Goal: Task Accomplishment & Management: Use online tool/utility

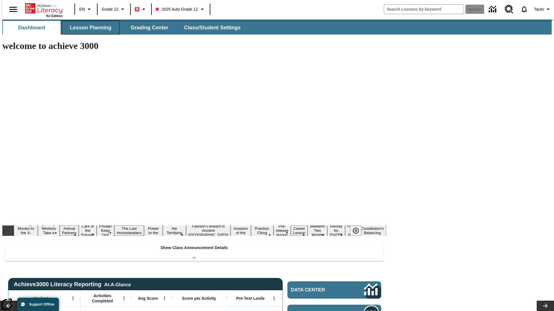
click at [88, 28] on button "Lesson Planning" at bounding box center [91, 28] width 58 height 14
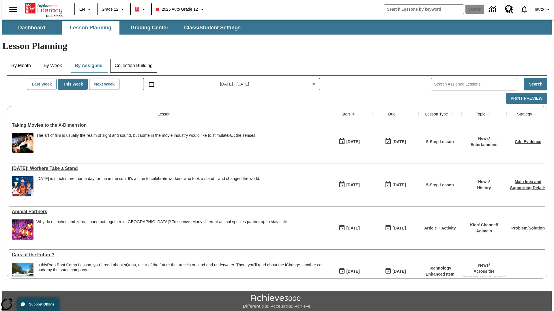
click at [133, 59] on button "Collection Building" at bounding box center [133, 66] width 47 height 14
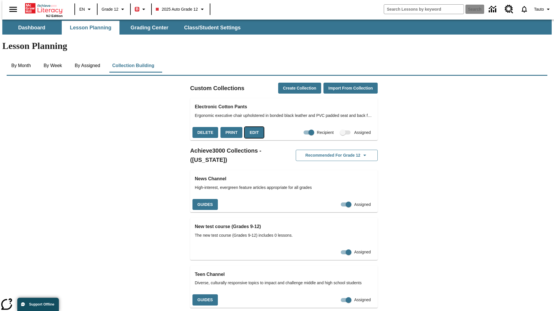
click at [252, 127] on button "Edit" at bounding box center [253, 132] width 19 height 11
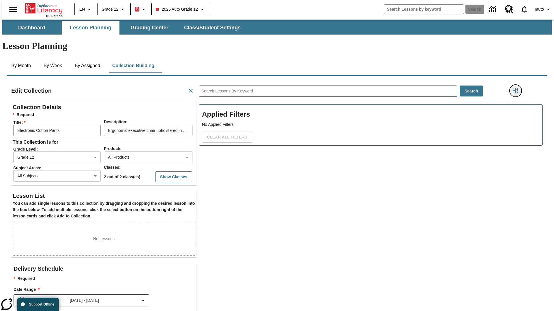
click at [517, 88] on icon "Filters Side menu" at bounding box center [515, 90] width 5 height 5
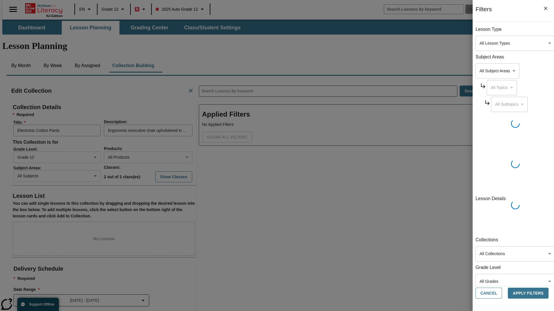
scroll to position [0, 0]
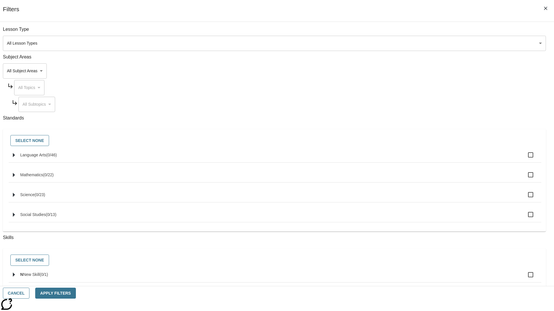
click at [415, 71] on body "Skip to main content NJ Edition EN Grade 12 B 2025 Auto Grade 12 Search 0 Tauto…" at bounding box center [276, 201] width 549 height 362
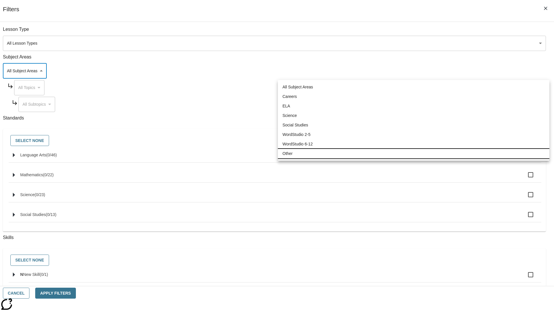
click at [413, 154] on li "Other" at bounding box center [413, 154] width 271 height 10
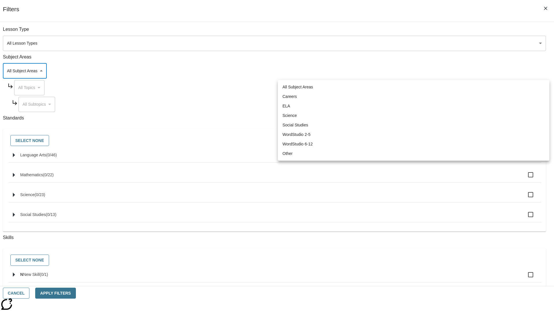
type input "0"
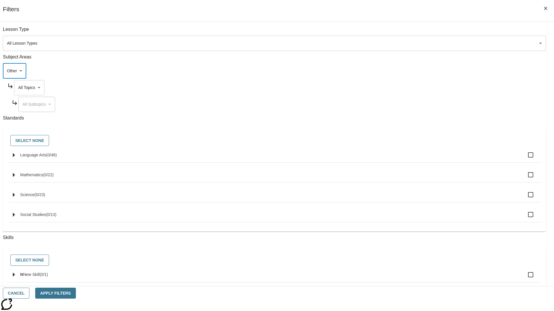
scroll to position [0, 0]
click at [420, 32] on body "Skip to main content NJ Edition EN Grade 12 B 2025 Auto Grade 12 Search 0 Tauto…" at bounding box center [276, 201] width 549 height 362
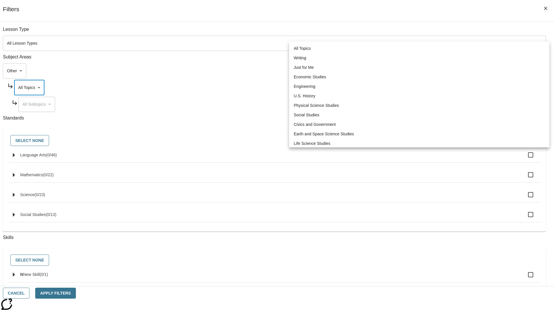
scroll to position [55, 0]
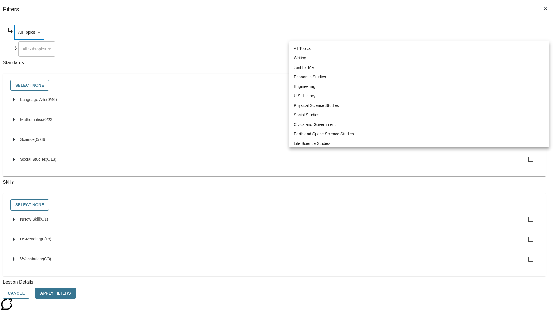
click at [419, 53] on li "Writing" at bounding box center [419, 58] width 260 height 10
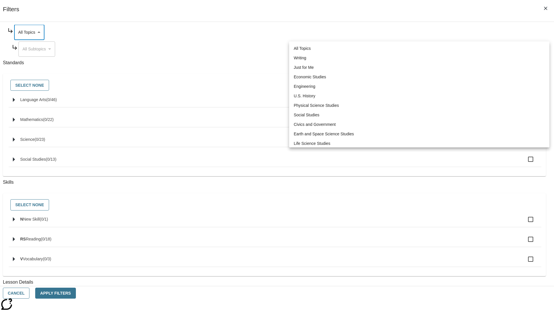
type input "6"
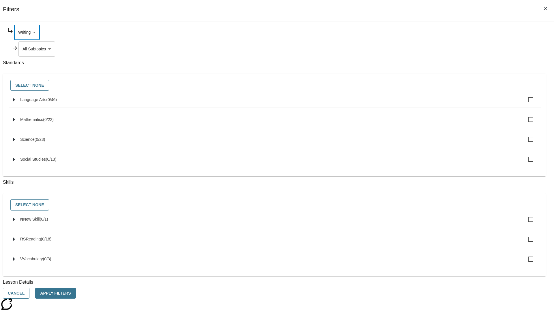
scroll to position [12, 0]
click at [76, 293] on button "Apply Filters" at bounding box center [55, 293] width 40 height 11
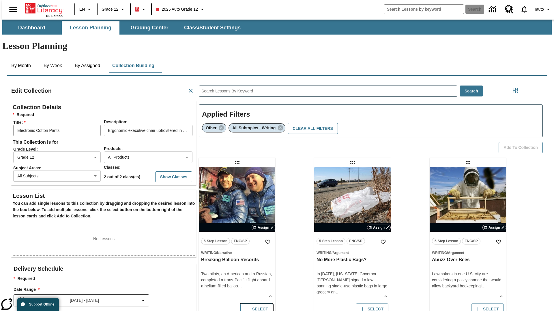
click at [255, 304] on button "Select" at bounding box center [256, 309] width 33 height 11
